Goal: Task Accomplishment & Management: Manage account settings

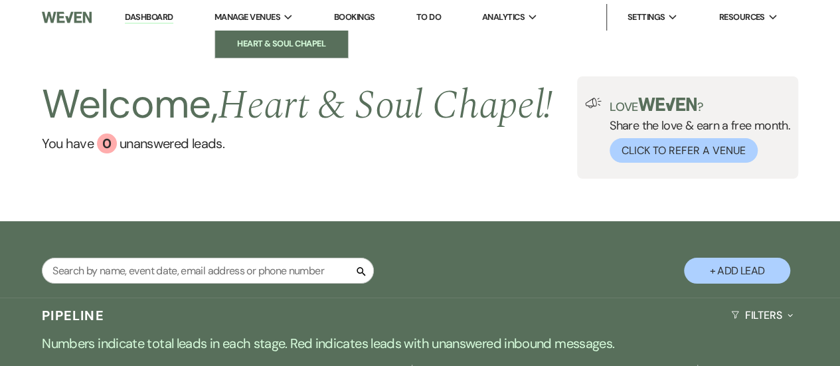
click at [274, 41] on li "Heart & Soul Chapel" at bounding box center [282, 43] width 120 height 13
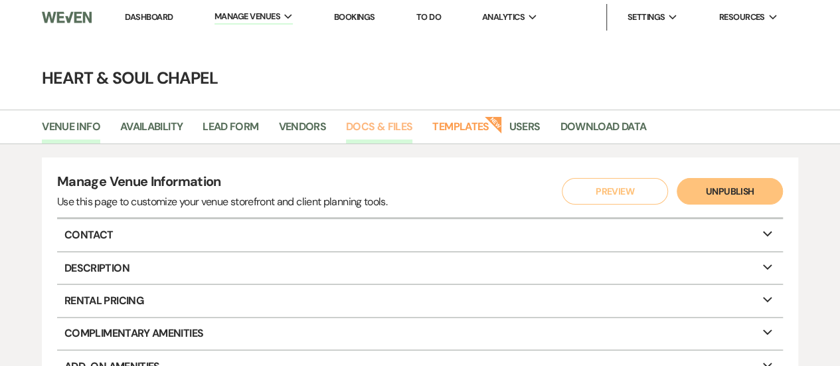
click at [350, 124] on link "Docs & Files" at bounding box center [379, 130] width 66 height 25
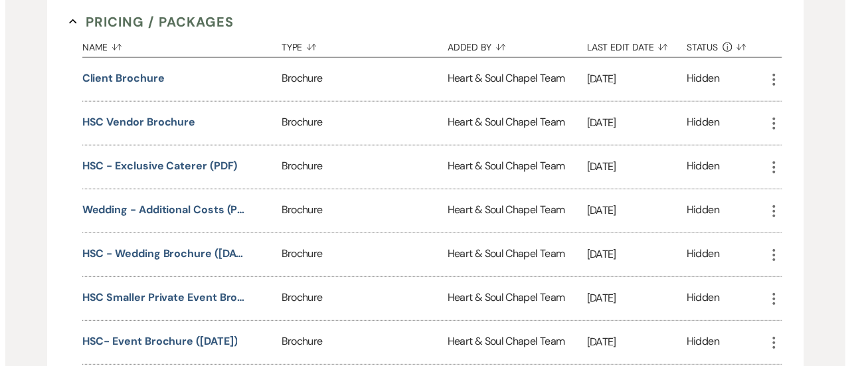
scroll to position [1778, 0]
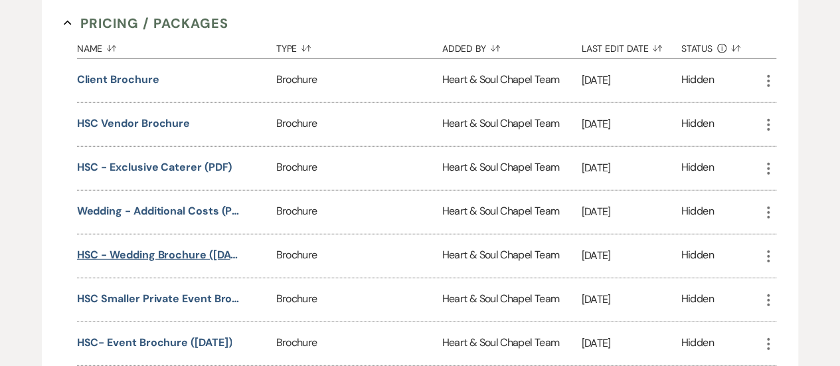
click at [167, 247] on button "HSC - Wedding Brochure ([DATE])" at bounding box center [160, 255] width 166 height 16
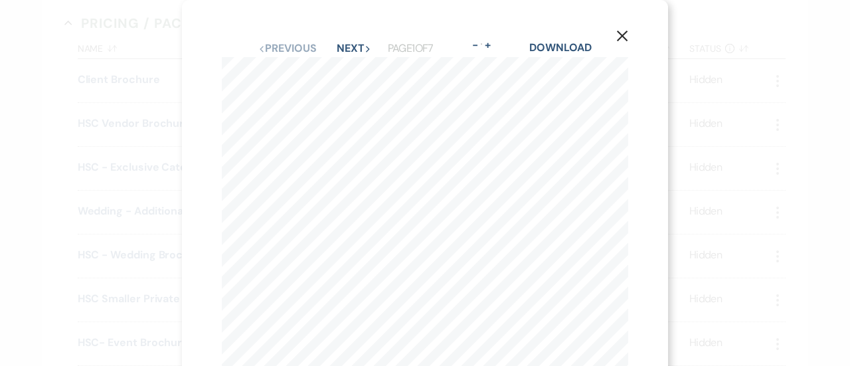
scroll to position [2, 0]
click at [342, 41] on button "Next Next" at bounding box center [354, 46] width 35 height 11
click at [342, 43] on button "Next Next" at bounding box center [354, 48] width 35 height 11
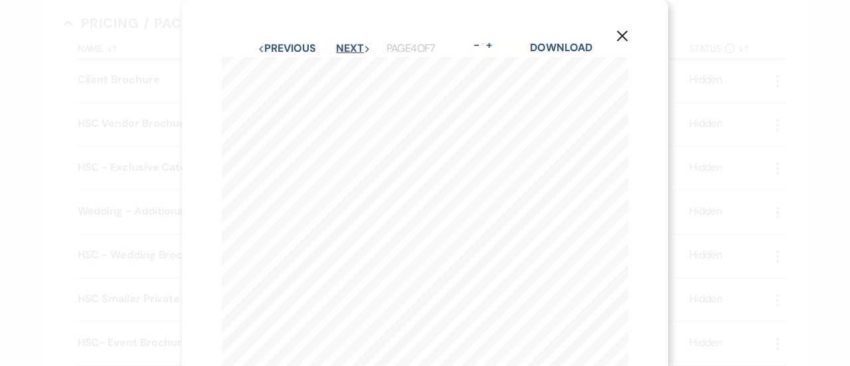
click at [342, 43] on button "Next Next" at bounding box center [353, 48] width 35 height 11
click at [342, 41] on div "X Previous Previous Next Next Page 4 of 7 - Zoom + Download w e d d i n g p r i…" at bounding box center [425, 183] width 850 height 366
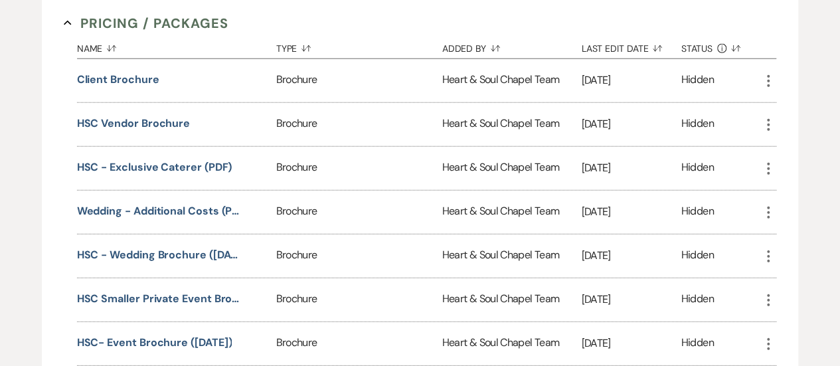
click at [342, 41] on button "Type Sort Default" at bounding box center [359, 45] width 166 height 25
click at [164, 248] on button "HSC - Wedding Brochure ([DATE])" at bounding box center [160, 256] width 166 height 16
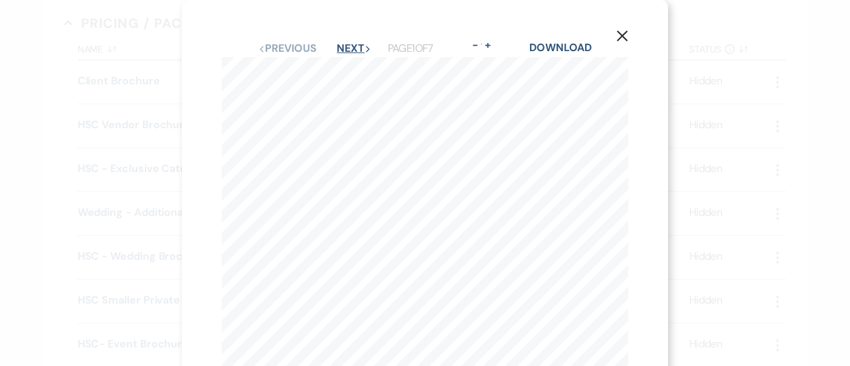
click at [351, 45] on button "Next Next" at bounding box center [354, 48] width 35 height 11
